Goal: Transaction & Acquisition: Book appointment/travel/reservation

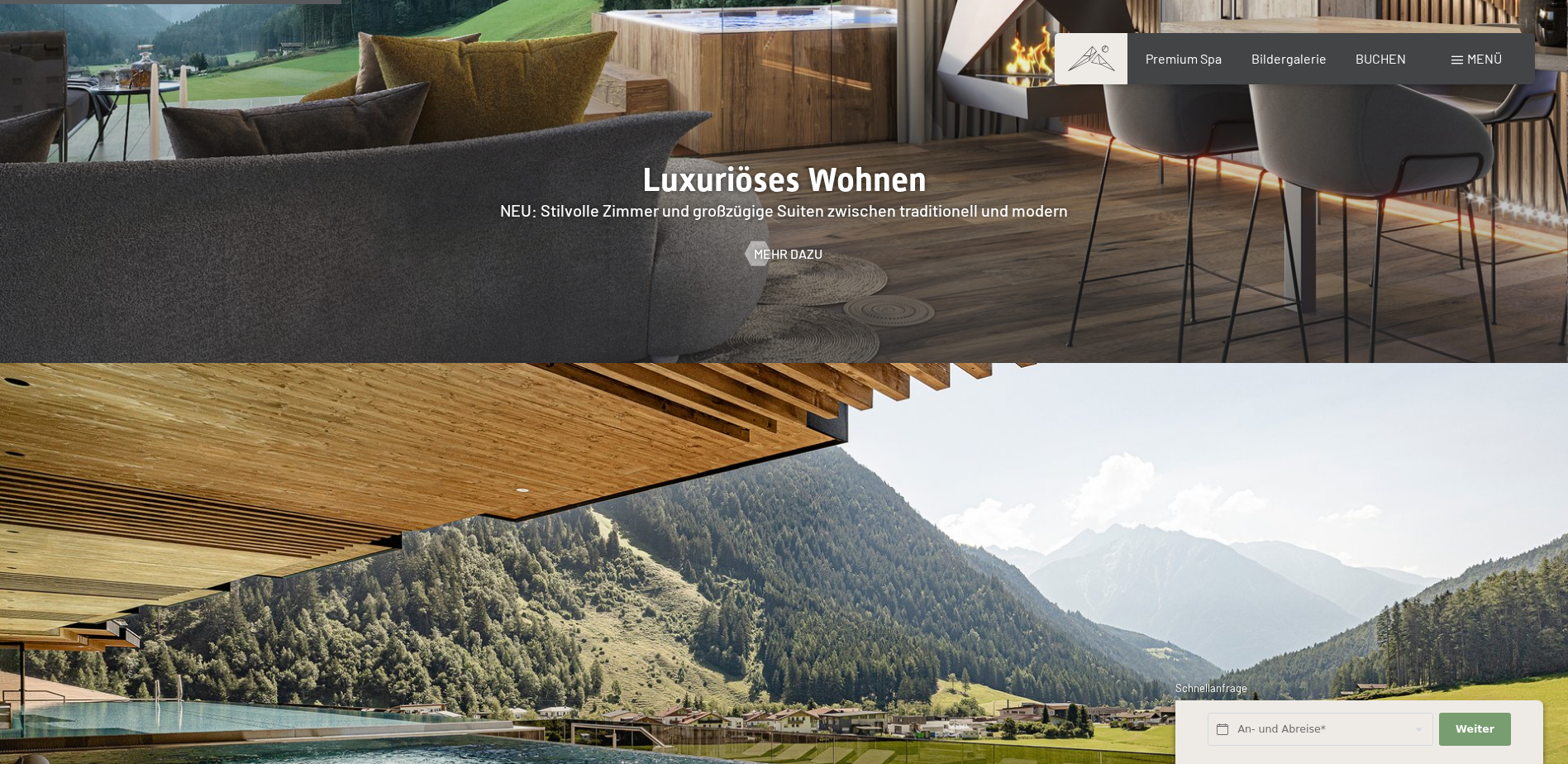
scroll to position [2231, 0]
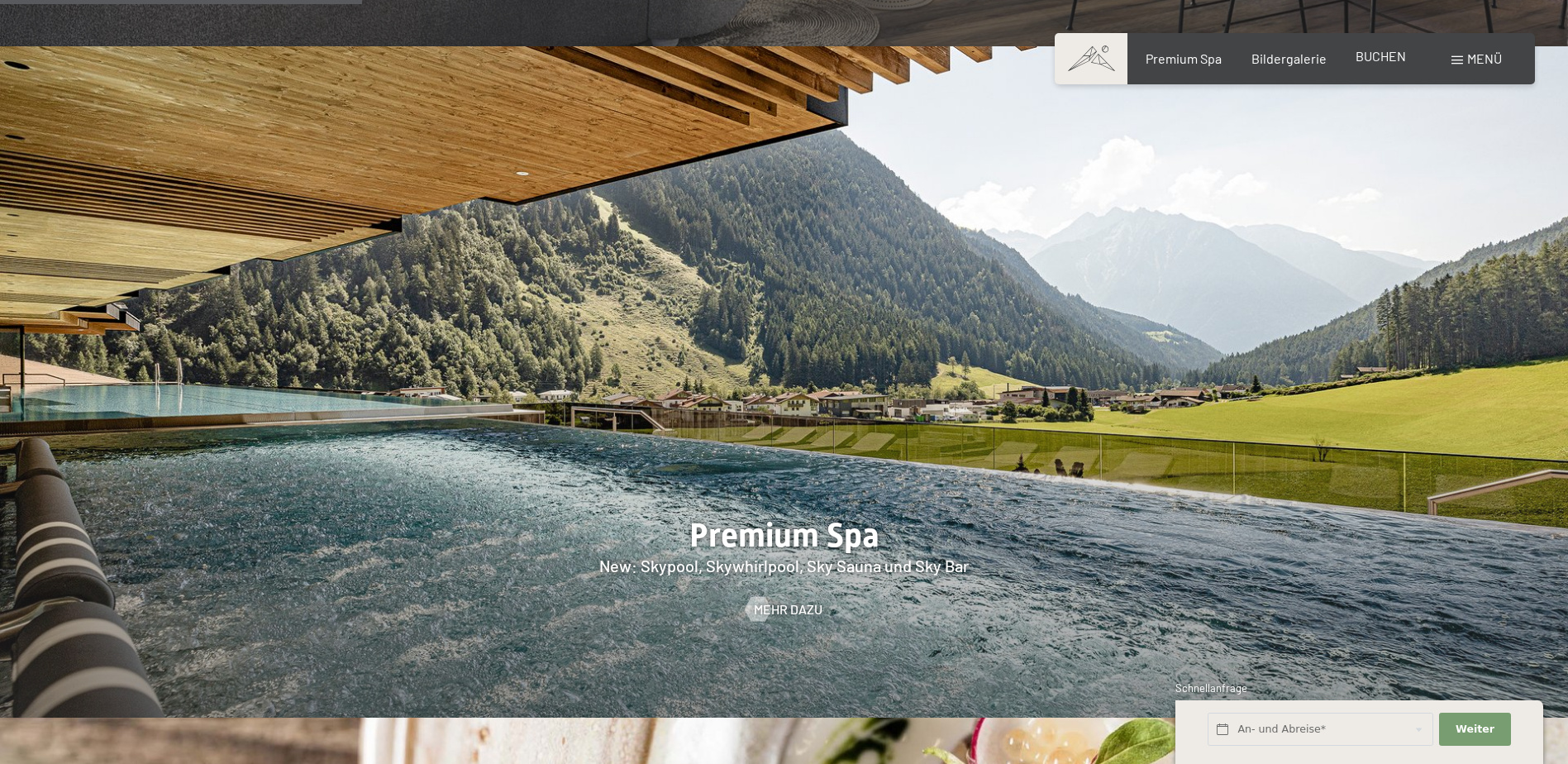
click at [1398, 50] on span "BUCHEN" at bounding box center [1381, 56] width 50 height 16
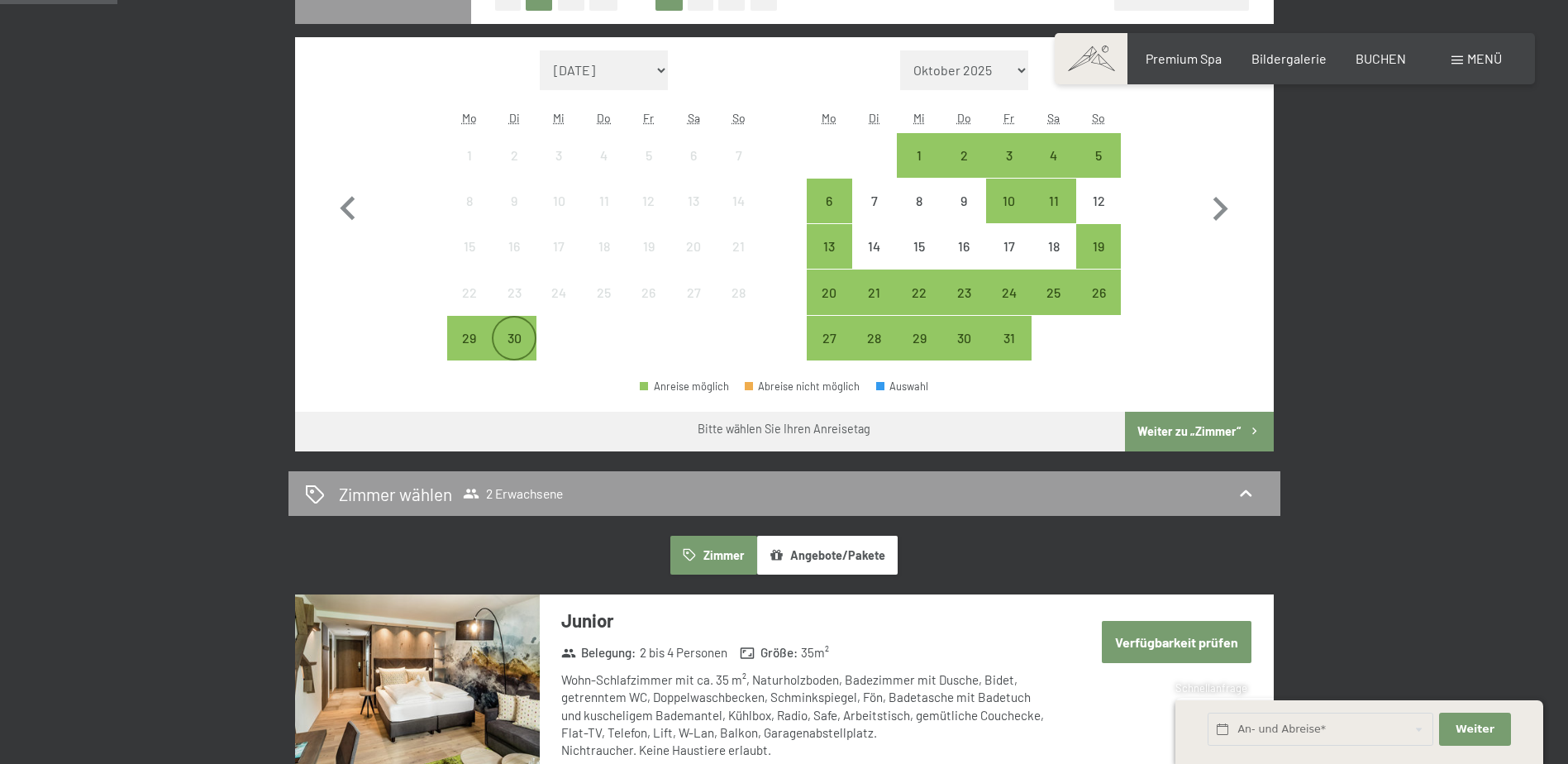
scroll to position [413, 0]
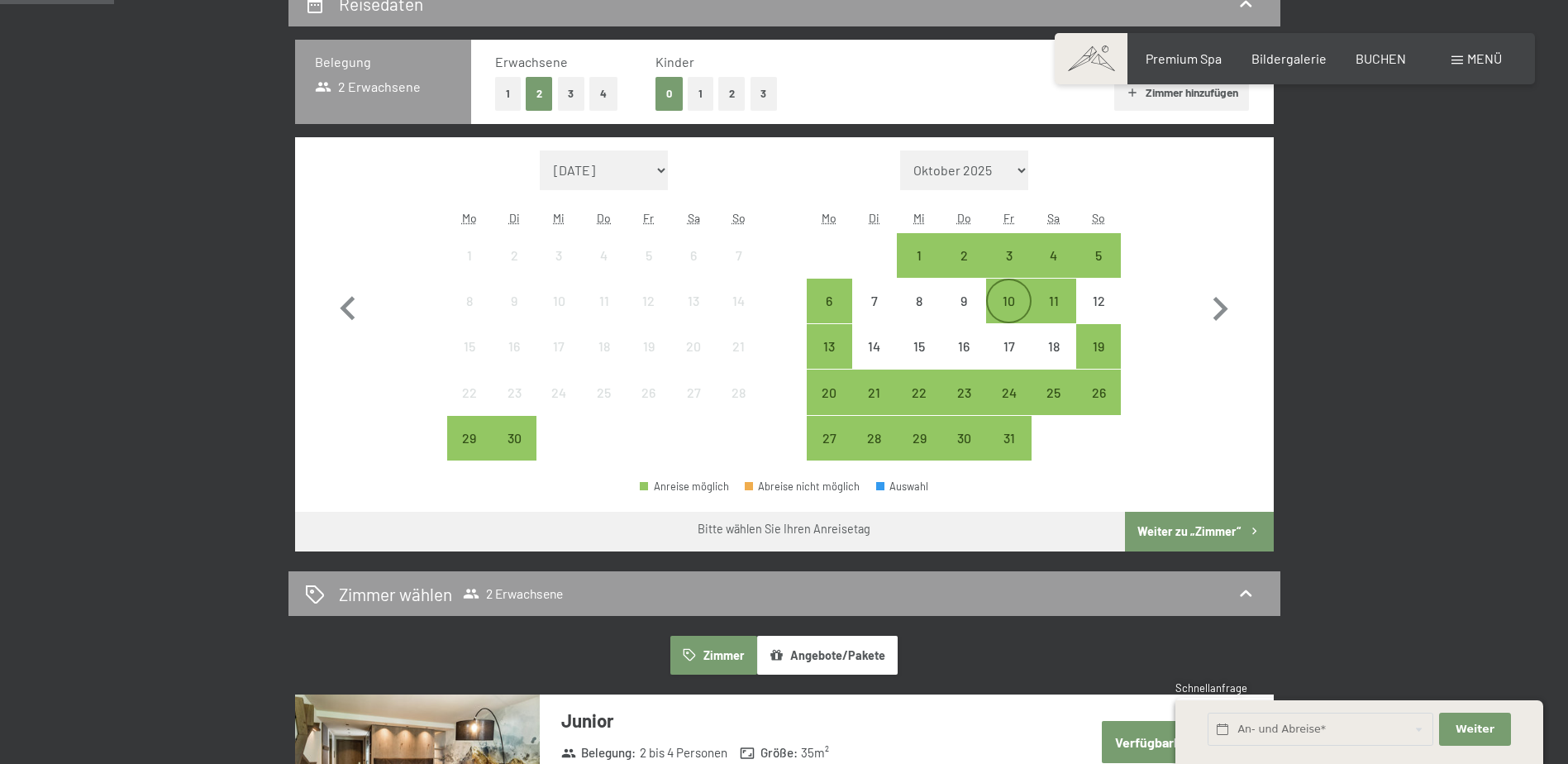
click at [1015, 297] on div "10" at bounding box center [1009, 315] width 42 height 42
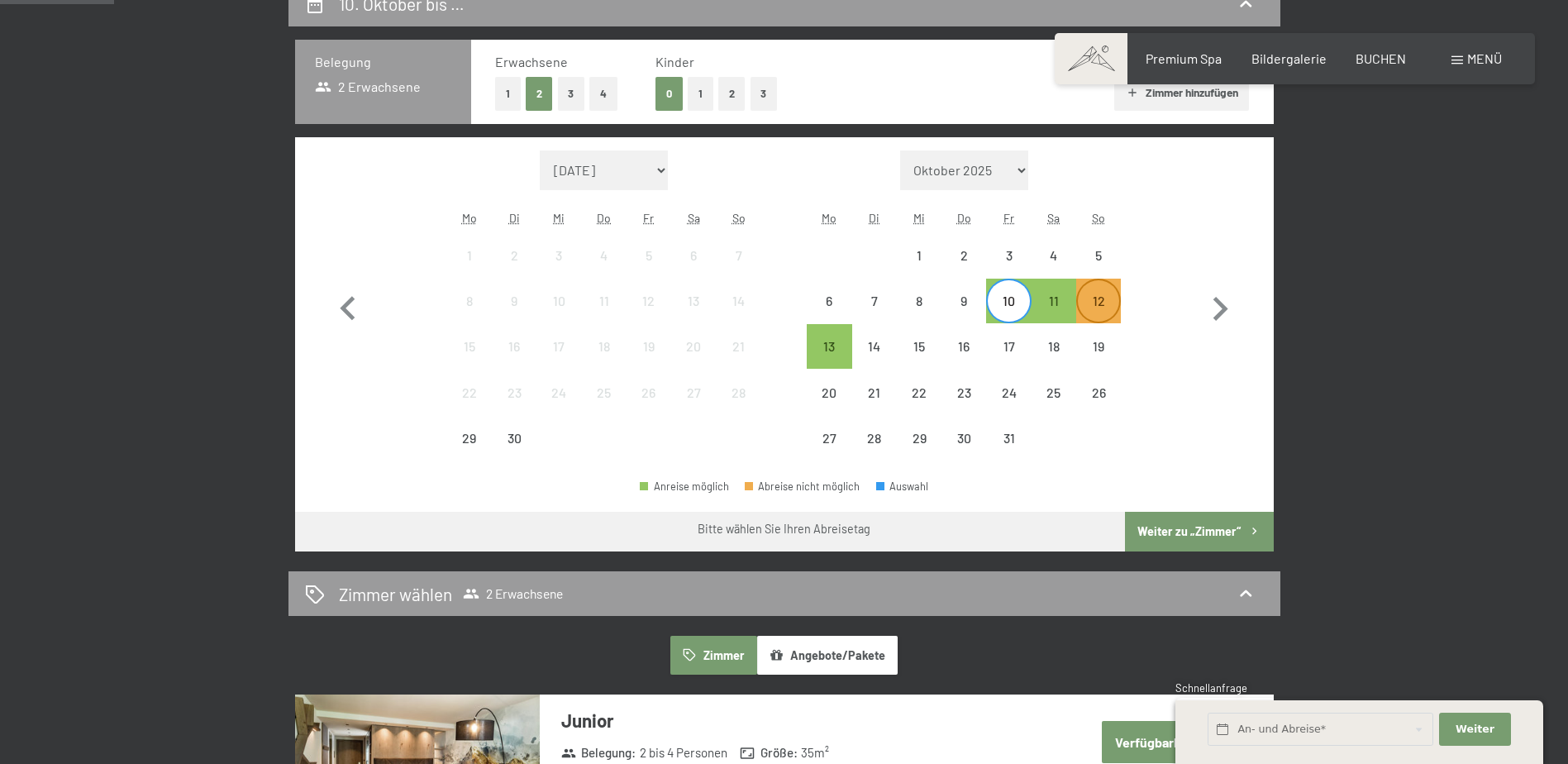
click at [1107, 297] on div "12" at bounding box center [1099, 315] width 42 height 42
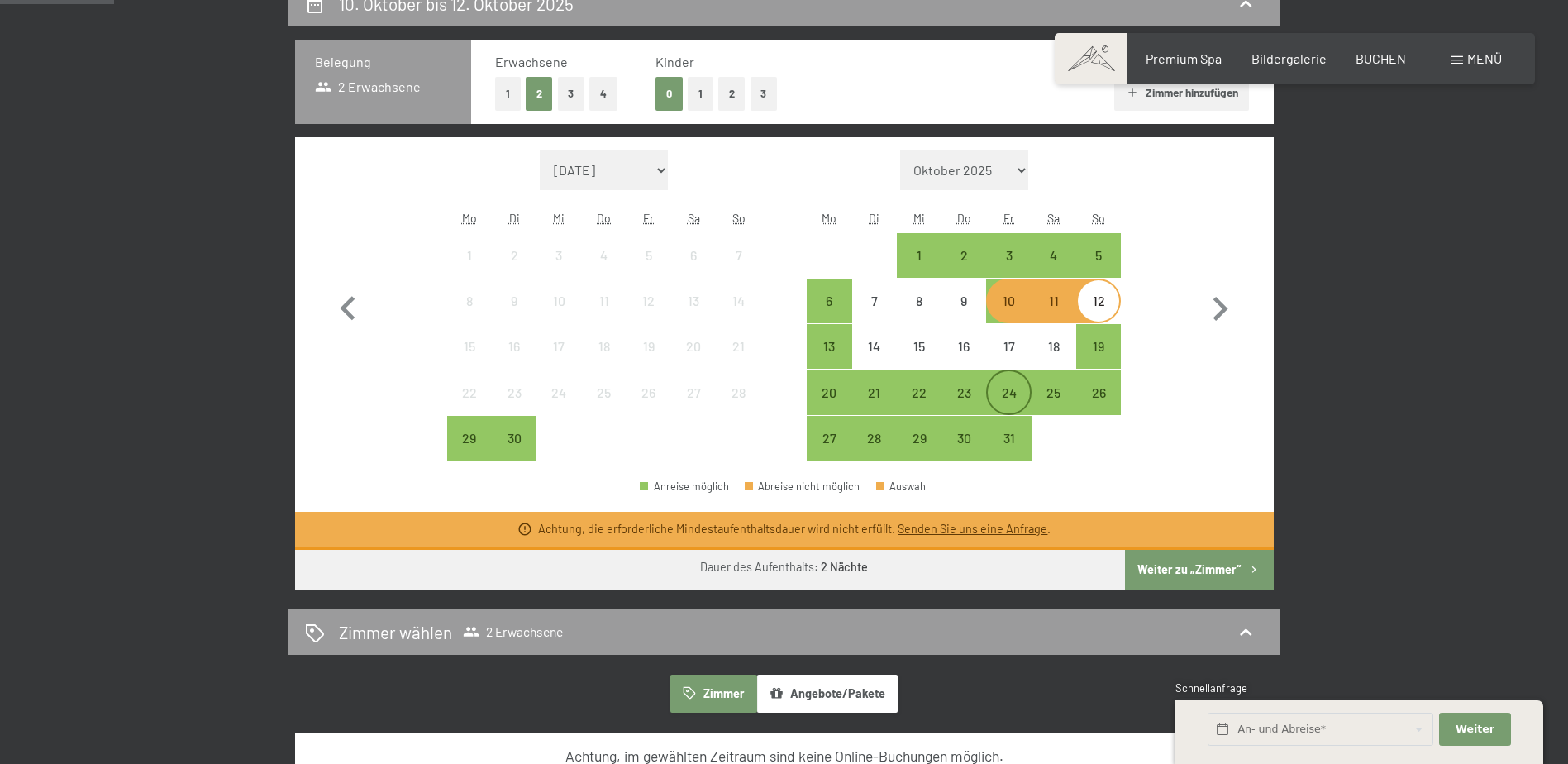
click at [1016, 378] on div "24" at bounding box center [1009, 392] width 42 height 42
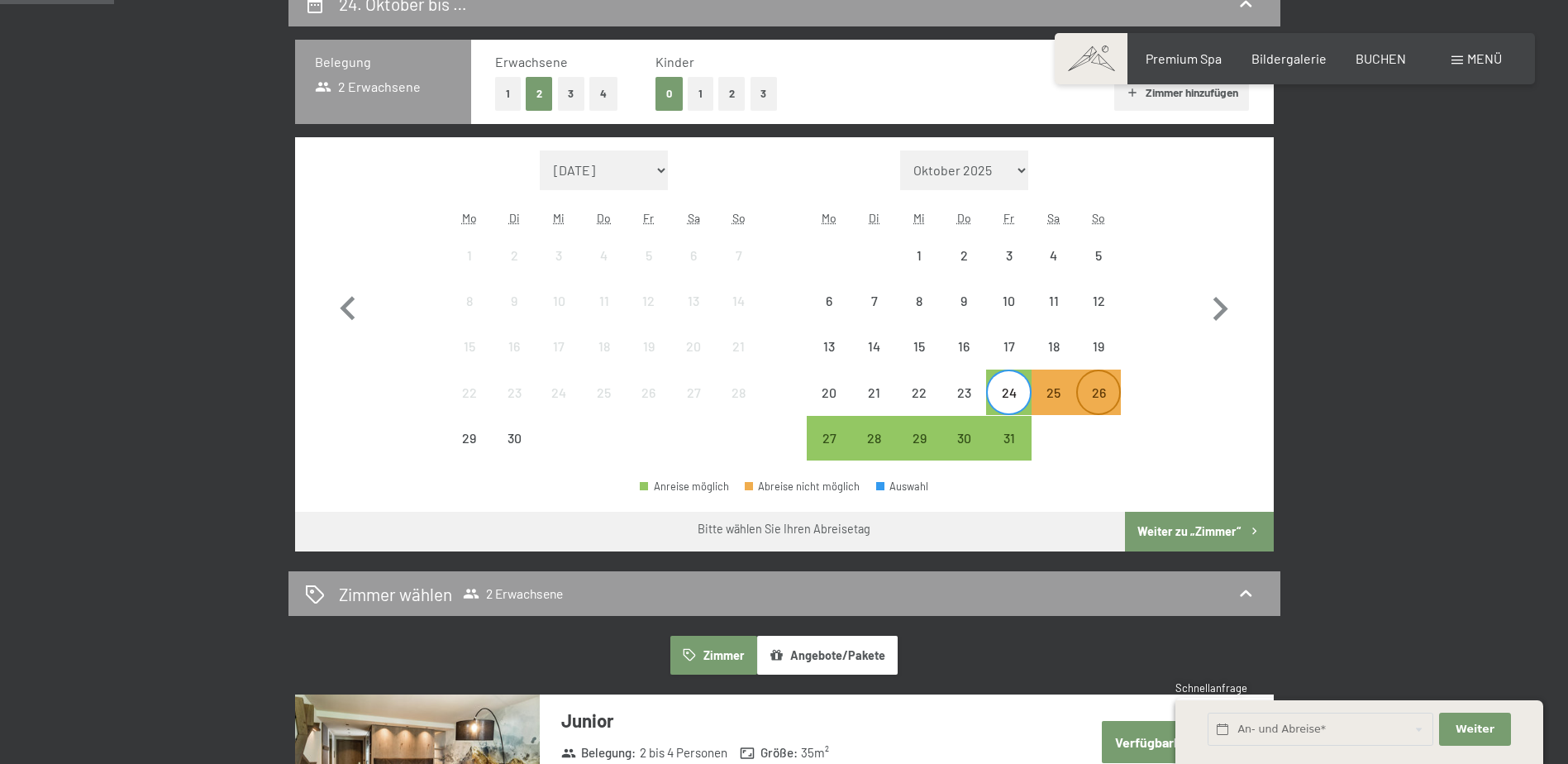
click at [1112, 395] on div "26" at bounding box center [1099, 407] width 42 height 42
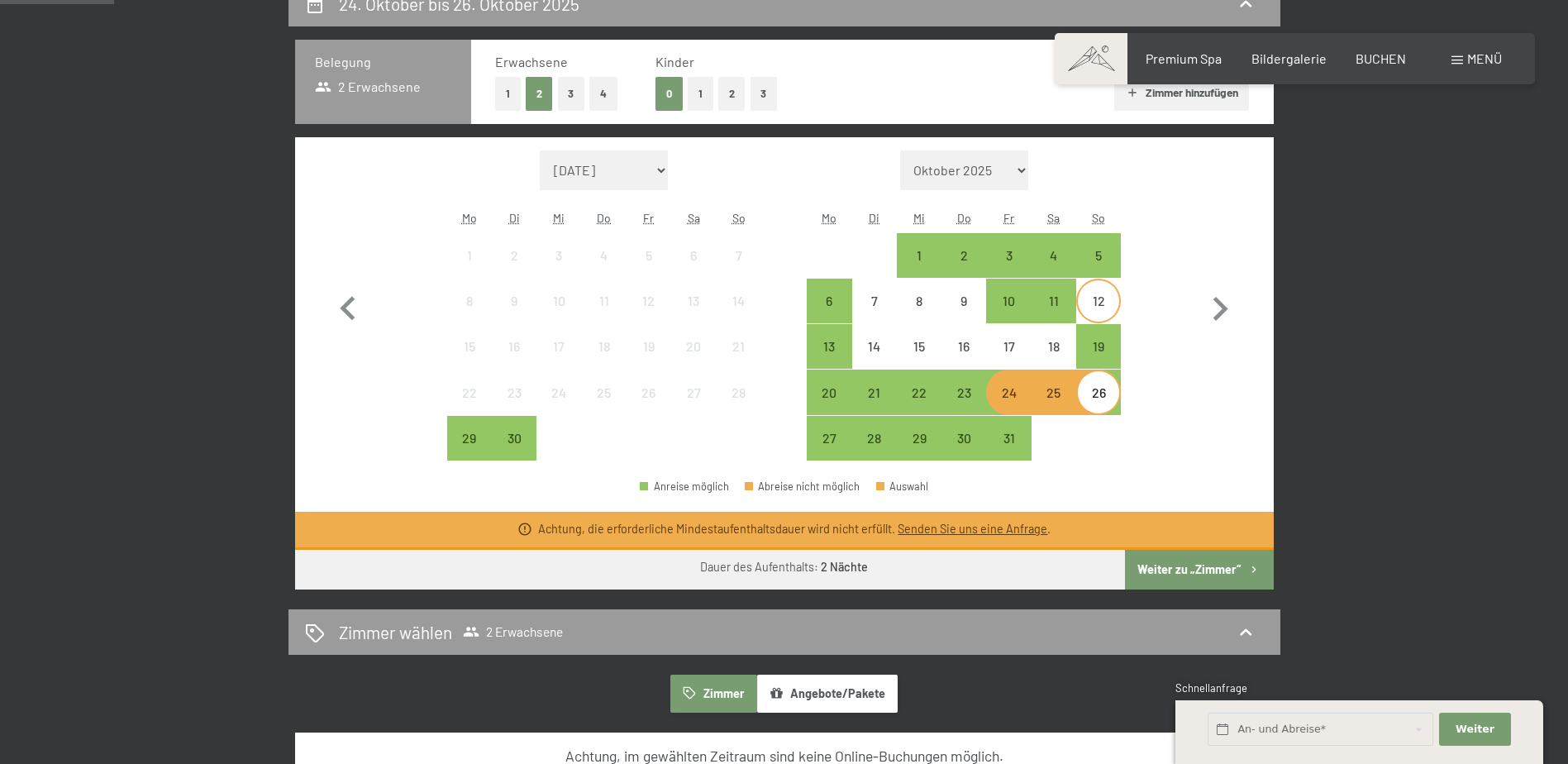
click at [1091, 300] on div "12" at bounding box center [1099, 315] width 42 height 42
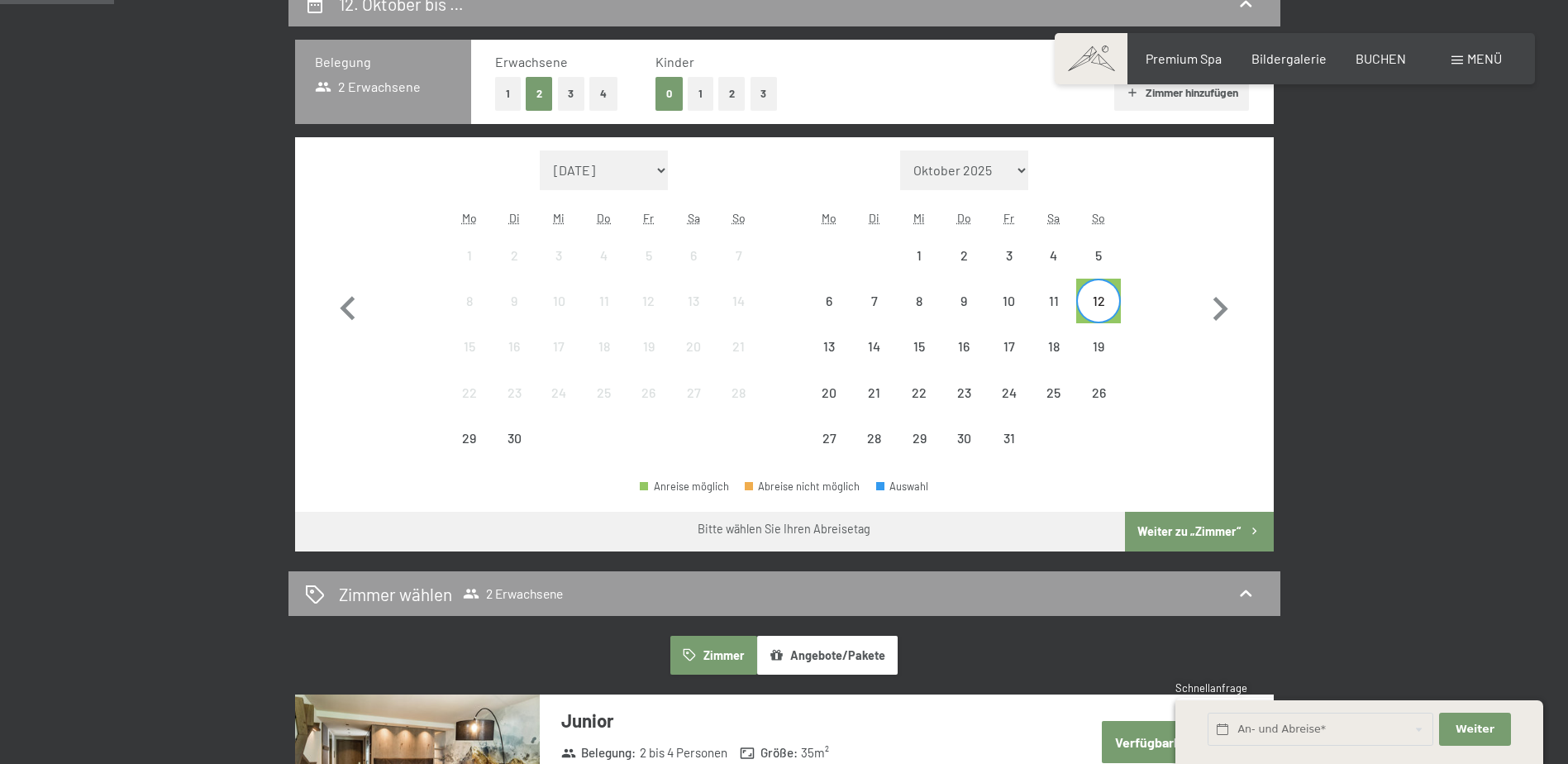
click at [844, 652] on button "Angebote/Pakete" at bounding box center [827, 655] width 140 height 38
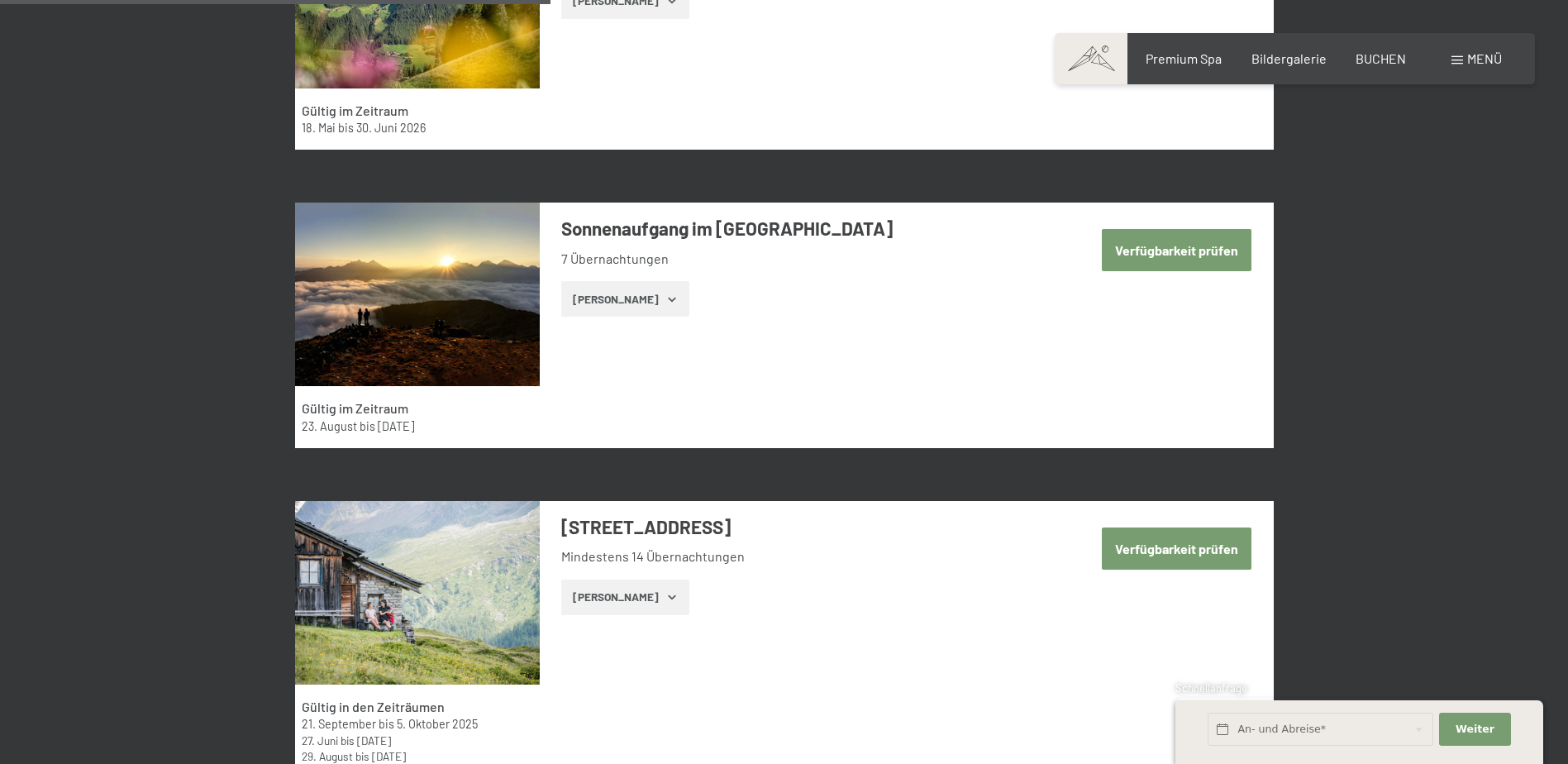
scroll to position [2397, 0]
